Goal: Find specific page/section: Find specific page/section

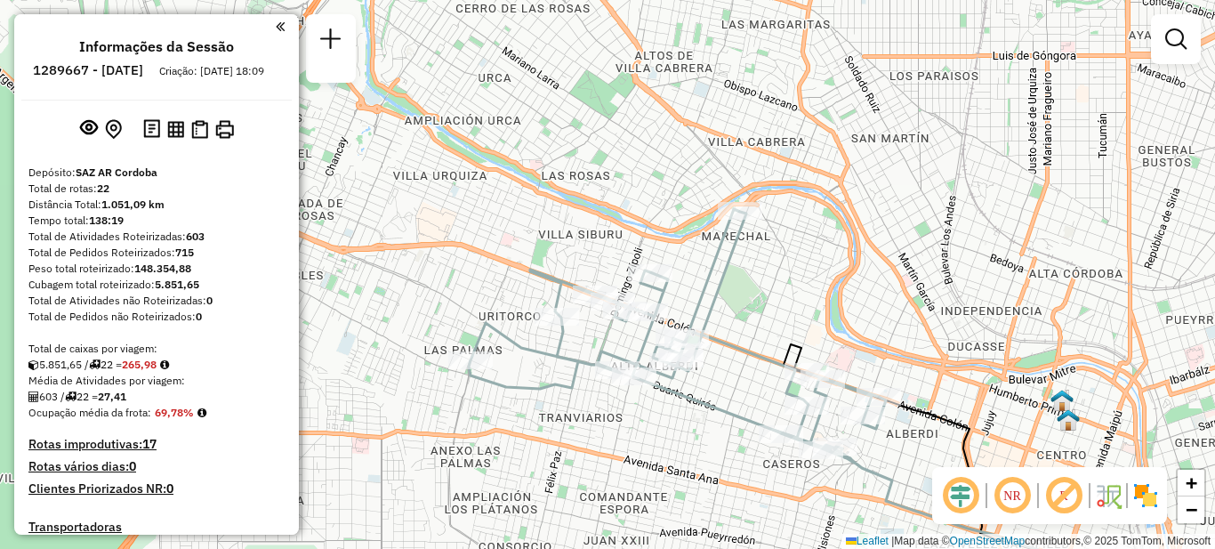
scroll to position [1681, 0]
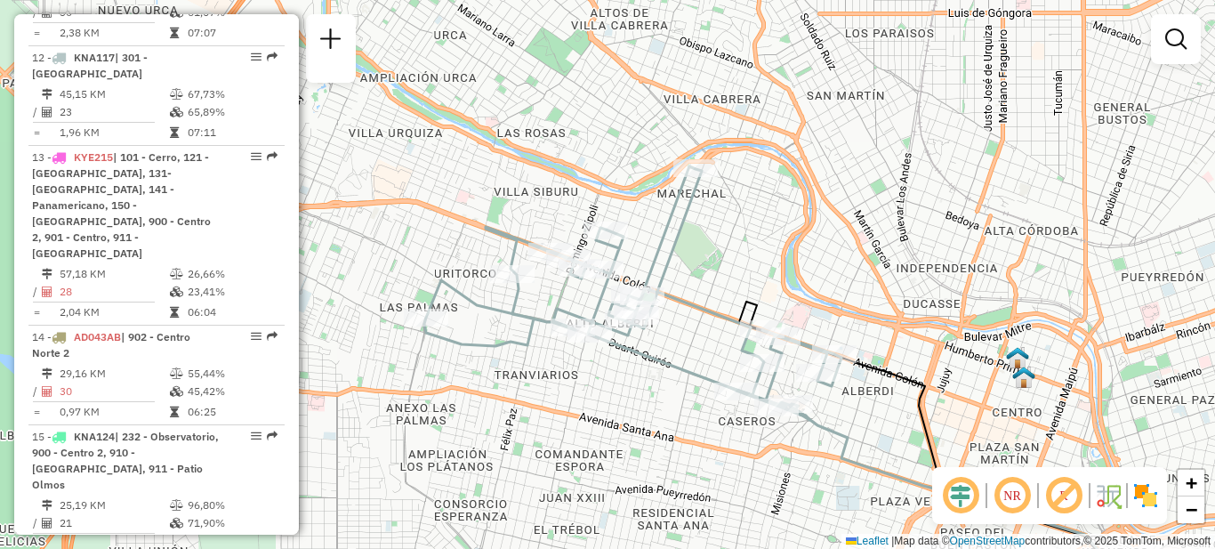
drag, startPoint x: 781, startPoint y: 294, endPoint x: 663, endPoint y: 175, distance: 167.9
click at [663, 175] on div "Janela de atendimento Grade de atendimento Capacidade Transportadoras Veículos …" at bounding box center [607, 274] width 1215 height 549
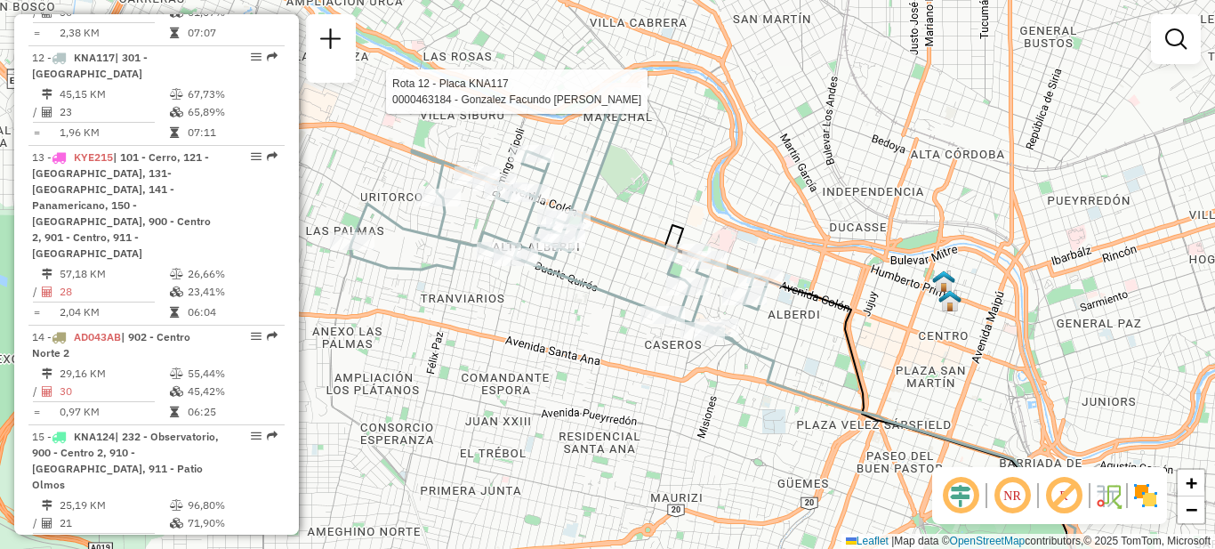
select select "**********"
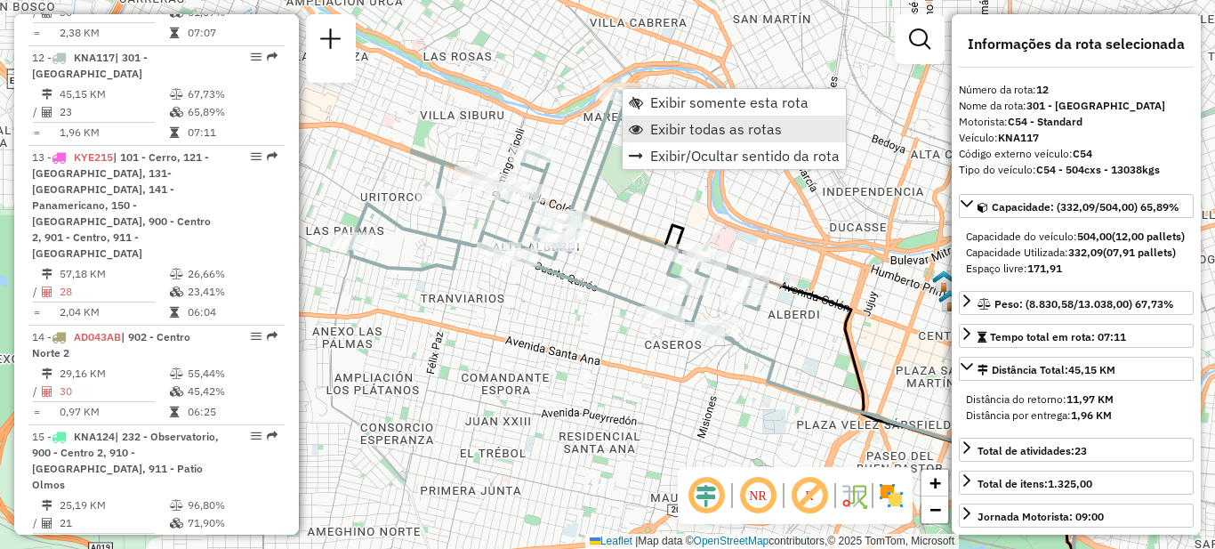
click at [682, 130] on span "Exibir todas as rotas" at bounding box center [716, 129] width 132 height 14
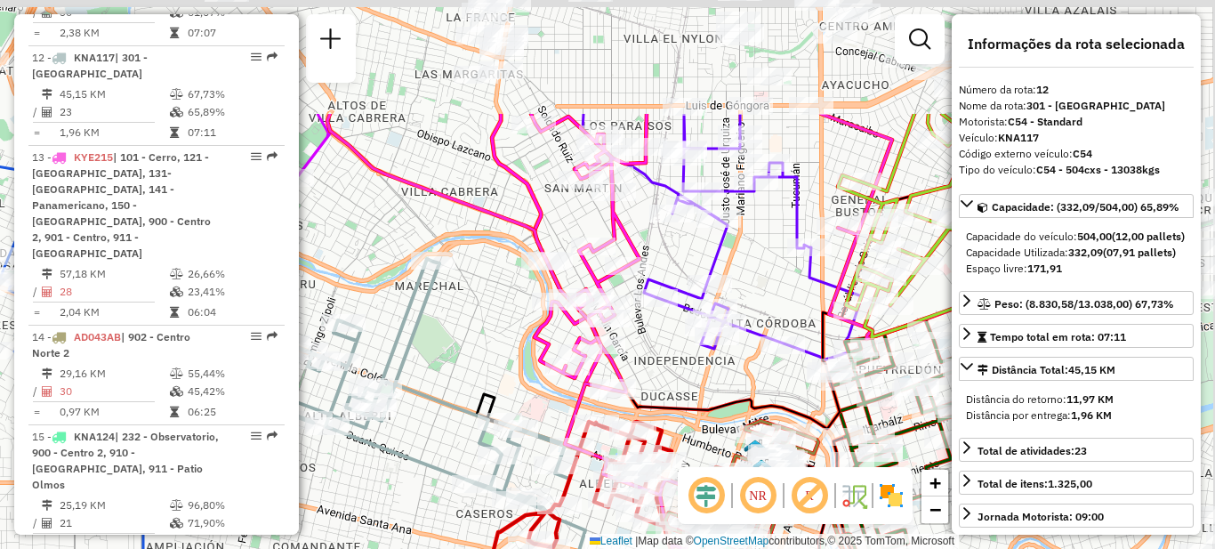
drag, startPoint x: 663, startPoint y: 201, endPoint x: 512, endPoint y: 313, distance: 187.5
click at [433, 372] on div "Janela de atendimento Grade de atendimento Capacidade Transportadoras Veículos …" at bounding box center [607, 274] width 1215 height 549
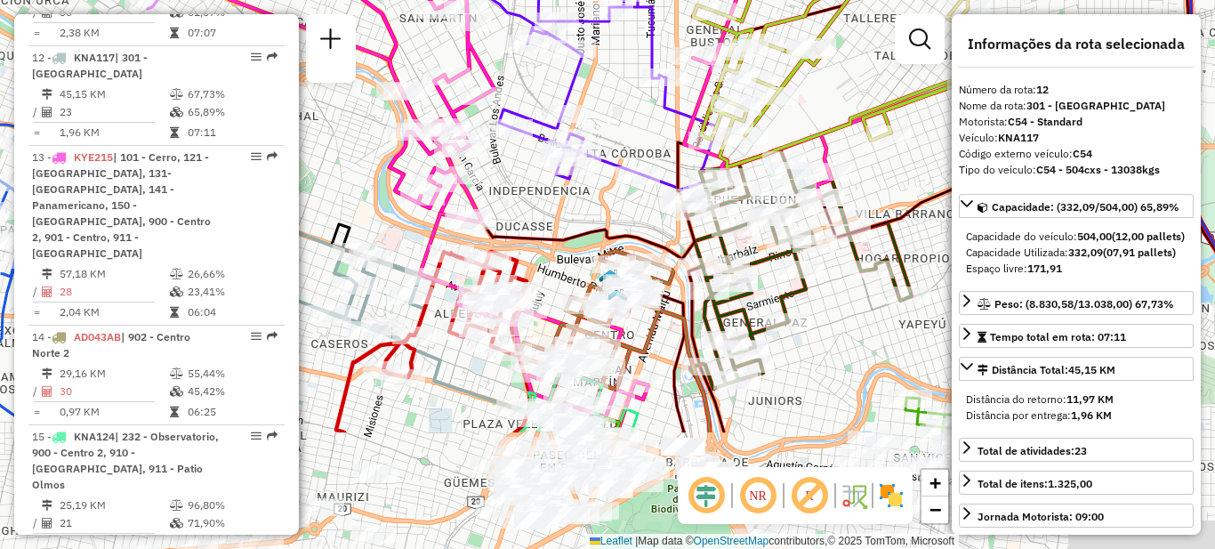
drag, startPoint x: 674, startPoint y: 250, endPoint x: 605, endPoint y: 119, distance: 148.0
click at [605, 119] on div "Janela de atendimento Grade de atendimento Capacidade Transportadoras Veículos …" at bounding box center [607, 274] width 1215 height 549
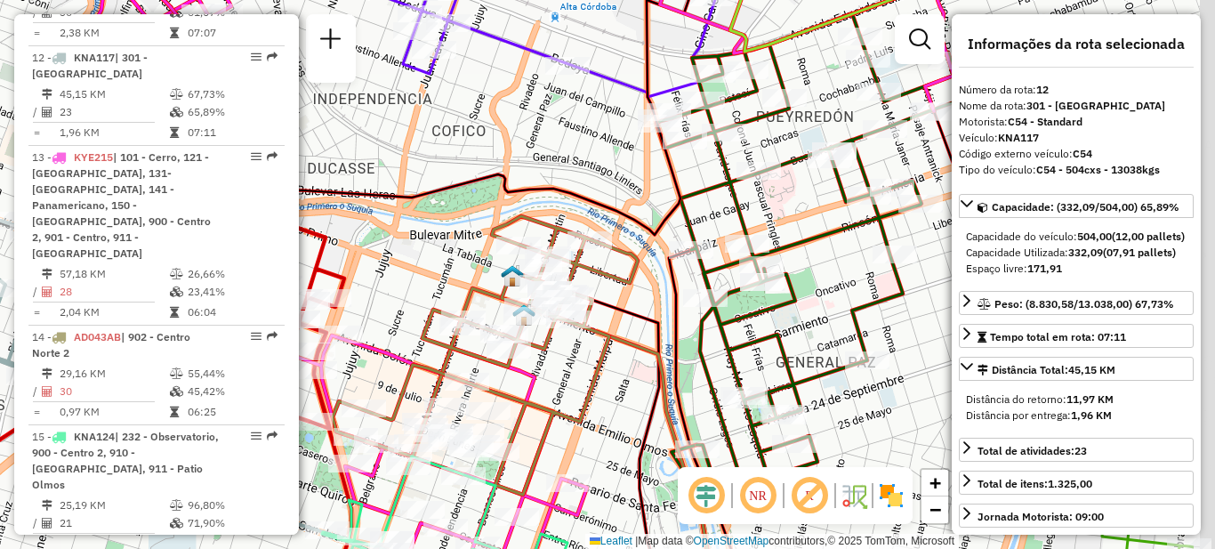
drag, startPoint x: 557, startPoint y: 304, endPoint x: 411, endPoint y: 297, distance: 146.0
click at [410, 297] on div "Janela de atendimento Grade de atendimento Capacidade Transportadoras Veículos …" at bounding box center [607, 274] width 1215 height 549
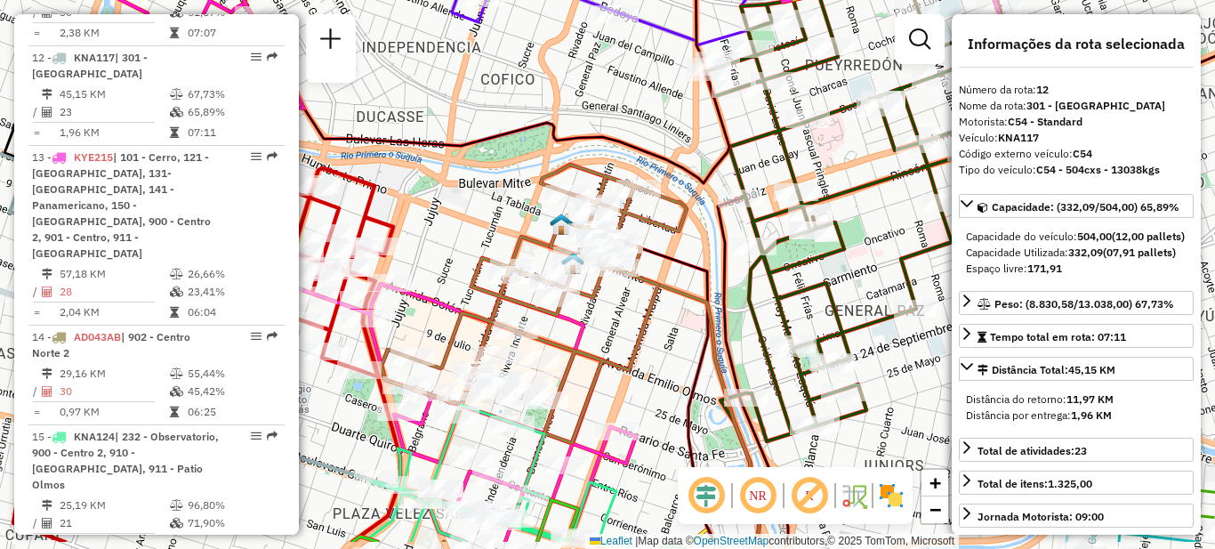
drag, startPoint x: 599, startPoint y: 372, endPoint x: 652, endPoint y: 310, distance: 81.3
click at [652, 310] on icon at bounding box center [534, 304] width 305 height 278
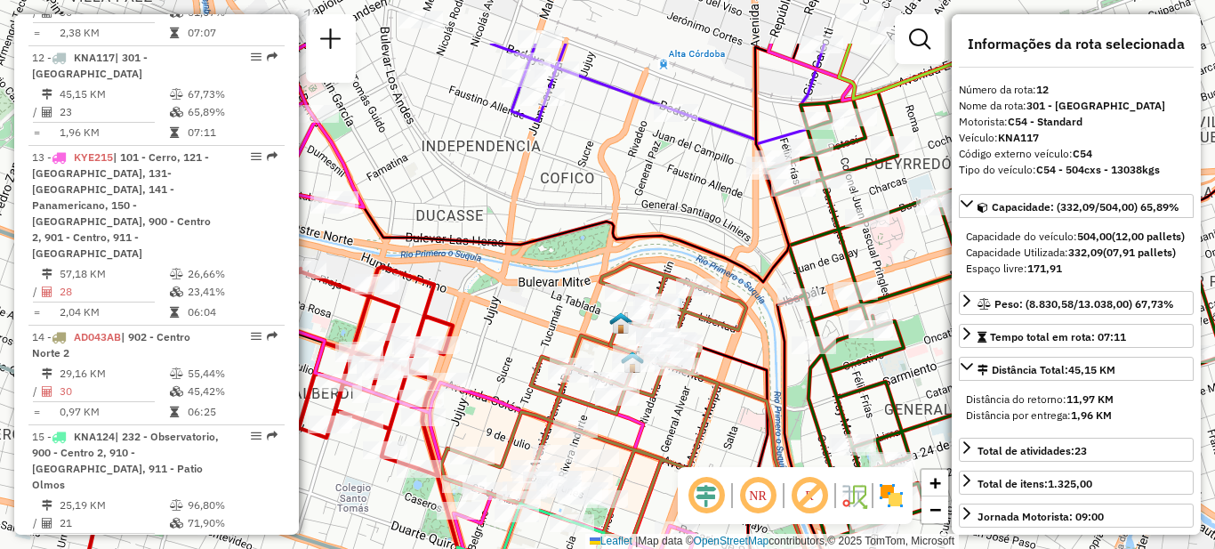
drag, startPoint x: 456, startPoint y: 219, endPoint x: 518, endPoint y: 323, distance: 120.8
click at [518, 323] on div "Janela de atendimento Grade de atendimento Capacidade Transportadoras Veículos …" at bounding box center [607, 274] width 1215 height 549
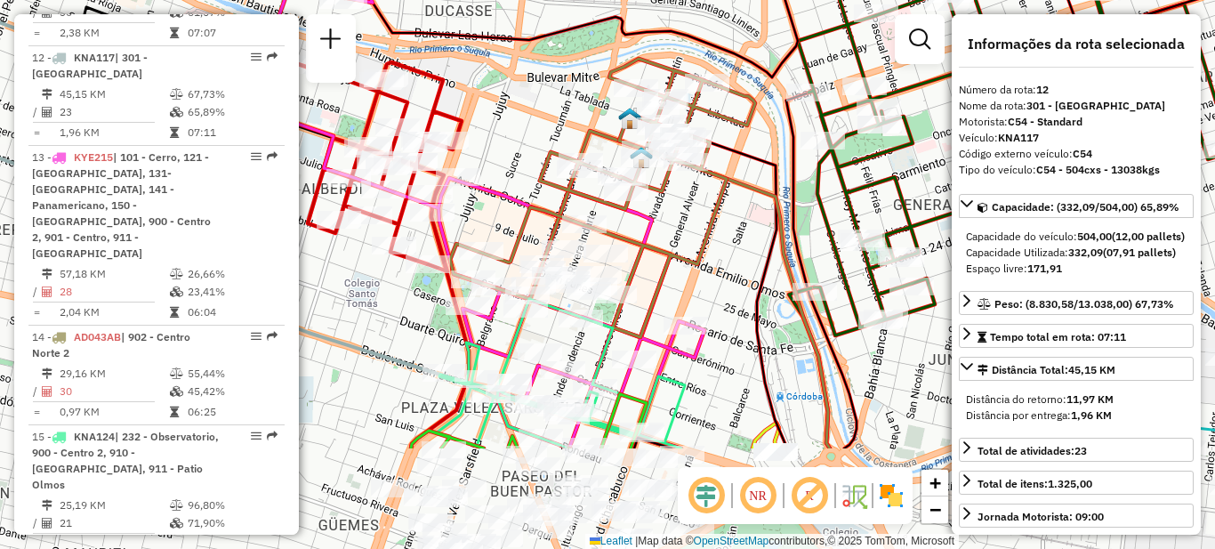
drag, startPoint x: 658, startPoint y: 414, endPoint x: 627, endPoint y: 218, distance: 198.1
click at [630, 229] on icon at bounding box center [602, 198] width 305 height 278
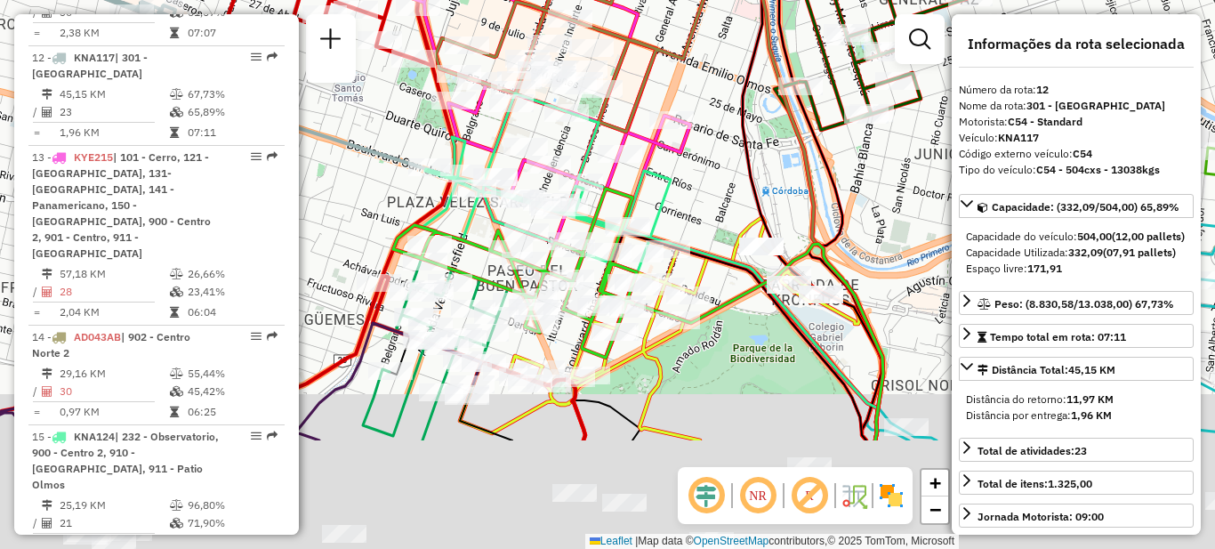
drag, startPoint x: 708, startPoint y: 285, endPoint x: 696, endPoint y: 224, distance: 61.6
click at [705, 200] on div "Janela de atendimento Grade de atendimento Capacidade Transportadoras Veículos …" at bounding box center [607, 274] width 1215 height 549
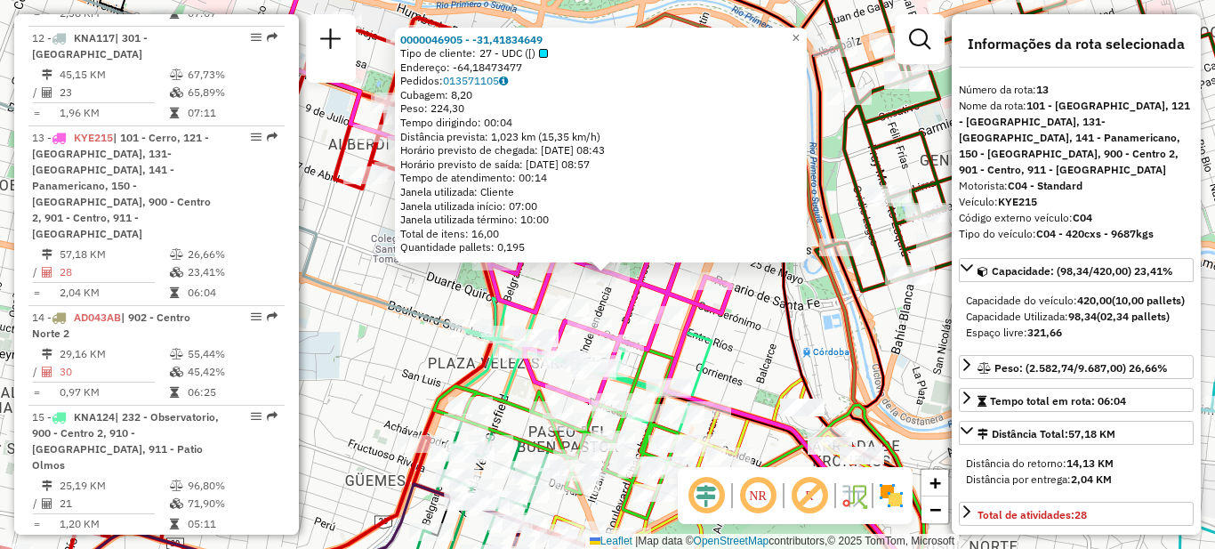
scroll to position [1764, 0]
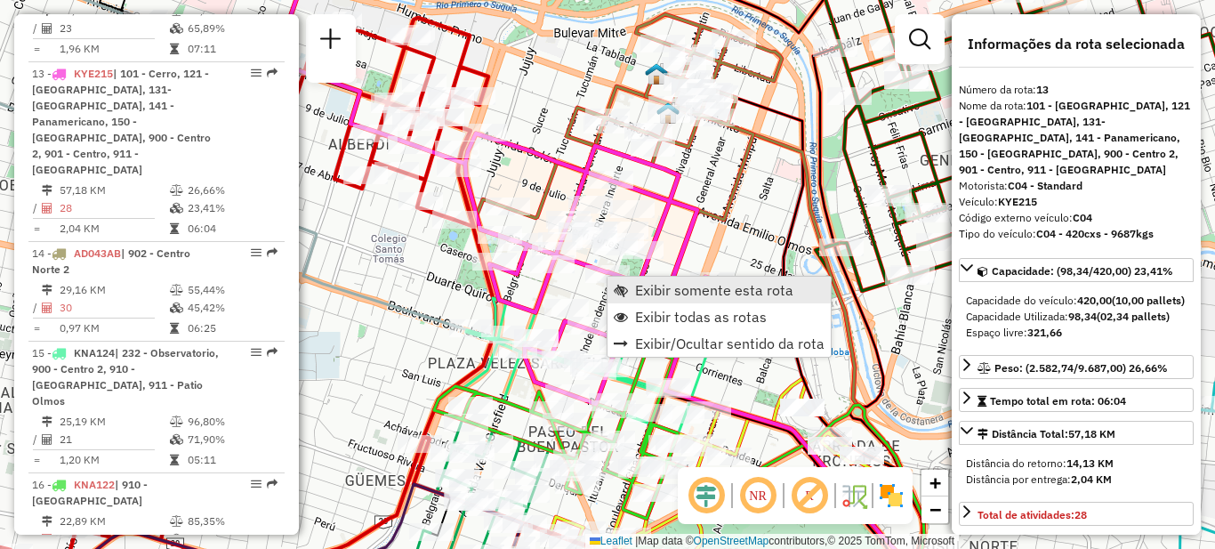
click at [679, 291] on span "Exibir somente esta rota" at bounding box center [714, 290] width 158 height 14
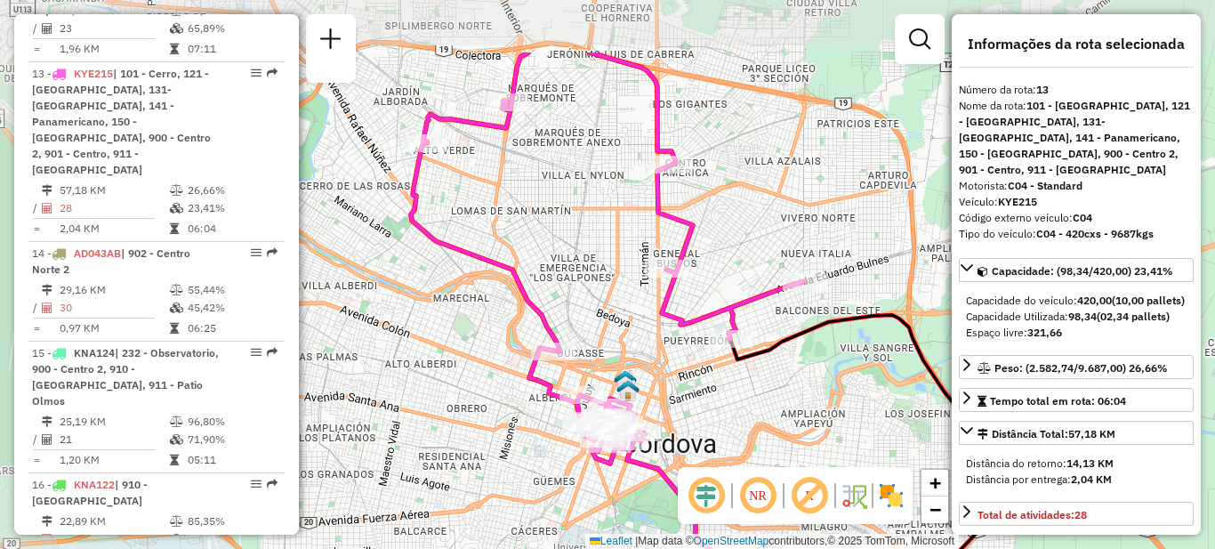
drag, startPoint x: 677, startPoint y: 301, endPoint x: 828, endPoint y: 409, distance: 185.6
click at [828, 409] on div "Janela de atendimento Grade de atendimento Capacidade Transportadoras Veículos …" at bounding box center [607, 274] width 1215 height 549
click at [784, 193] on div "Janela de atendimento Grade de atendimento Capacidade Transportadoras Veículos …" at bounding box center [607, 274] width 1215 height 549
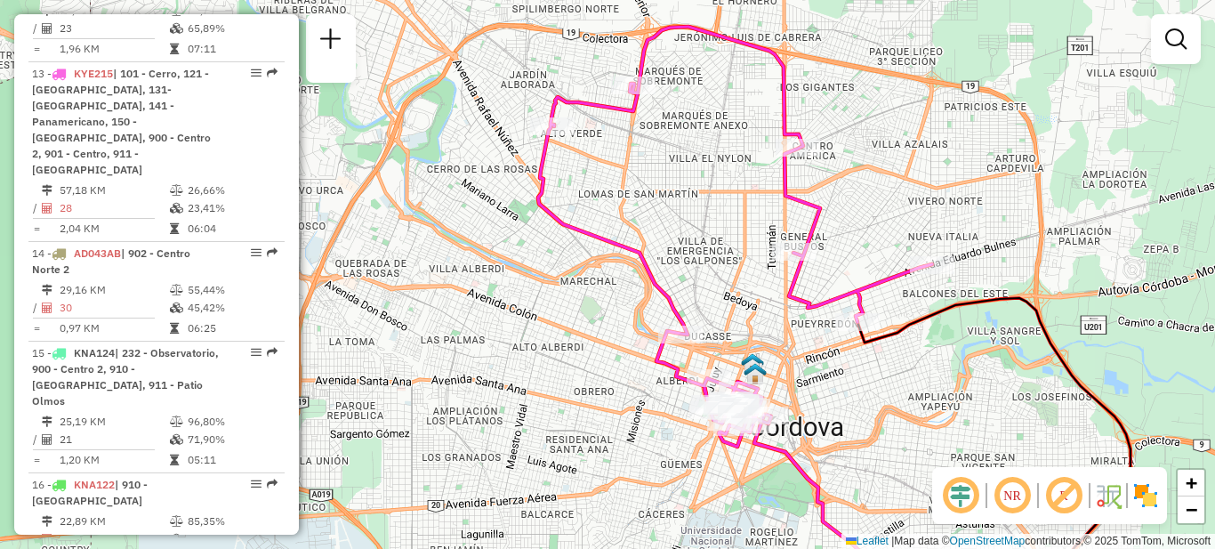
drag, startPoint x: 891, startPoint y: 187, endPoint x: 983, endPoint y: 174, distance: 92.4
click at [983, 174] on div "Janela de atendimento Grade de atendimento Capacidade Transportadoras Veículos …" at bounding box center [607, 274] width 1215 height 549
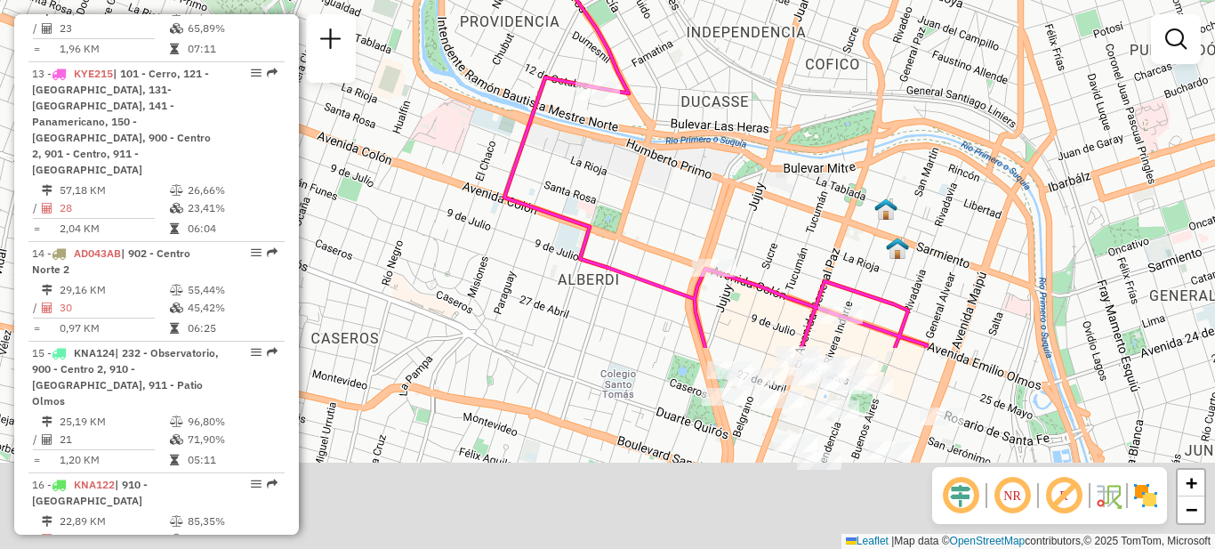
drag, startPoint x: 655, startPoint y: 402, endPoint x: 652, endPoint y: 133, distance: 269.5
click at [652, 133] on div "Janela de atendimento Grade de atendimento Capacidade Transportadoras Veículos …" at bounding box center [607, 274] width 1215 height 549
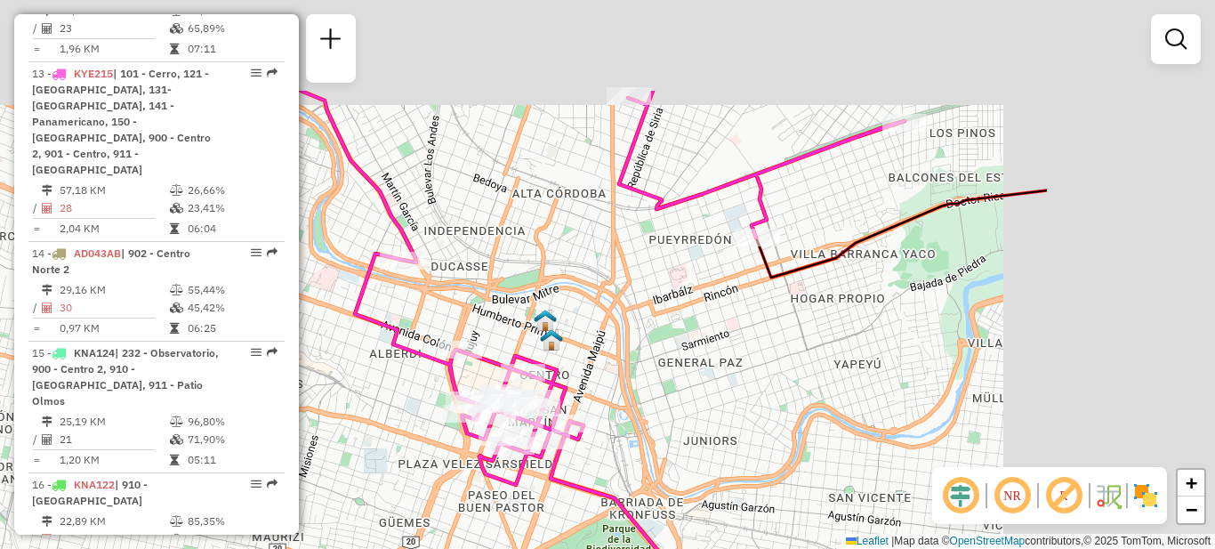
drag, startPoint x: 920, startPoint y: 206, endPoint x: 631, endPoint y: 353, distance: 324.2
click at [631, 353] on div "Janela de atendimento Grade de atendimento Capacidade Transportadoras Veículos …" at bounding box center [607, 274] width 1215 height 549
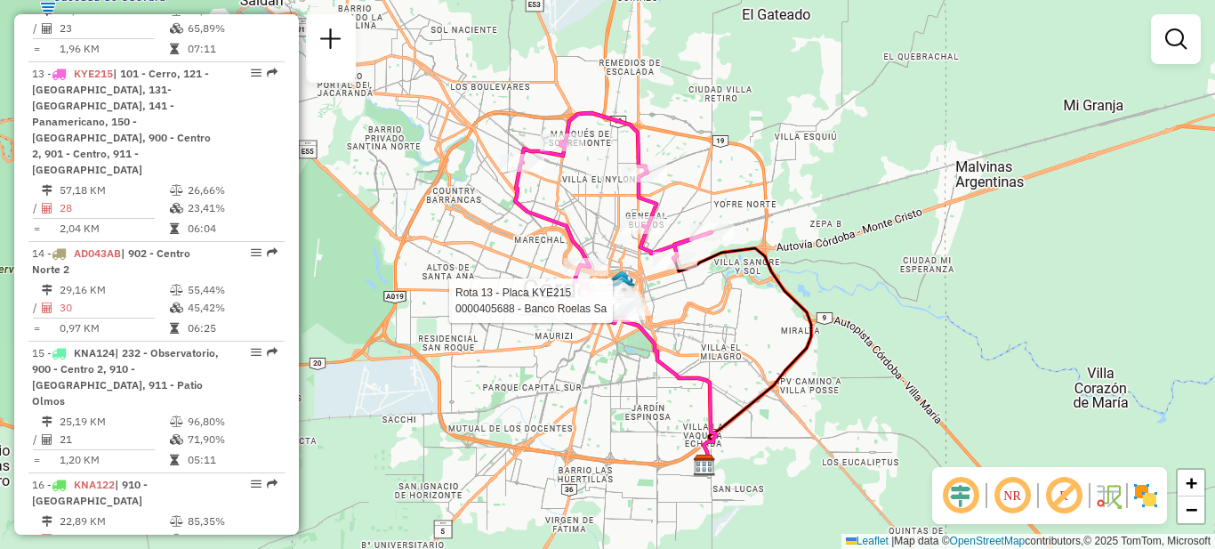
drag, startPoint x: 606, startPoint y: 202, endPoint x: 607, endPoint y: 259, distance: 56.9
click at [610, 262] on div "Rota 13 - Placa KYE215 0000405688 - Banco Roelas Sa Janela de atendimento Grade…" at bounding box center [607, 274] width 1215 height 549
